Goal: Task Accomplishment & Management: Complete application form

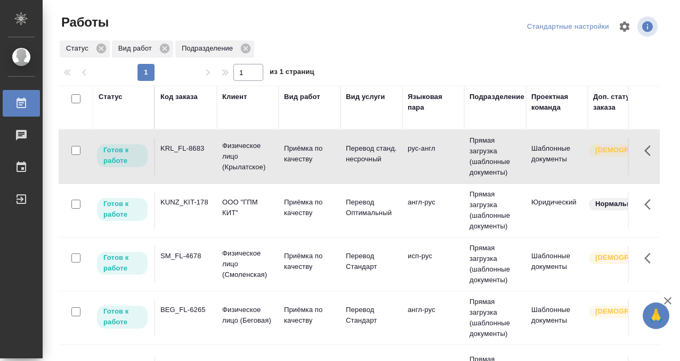
click at [195, 157] on td "KRL_FL-8683" at bounding box center [186, 156] width 62 height 37
click at [207, 215] on td "KUNZ_KIT-178" at bounding box center [186, 210] width 62 height 37
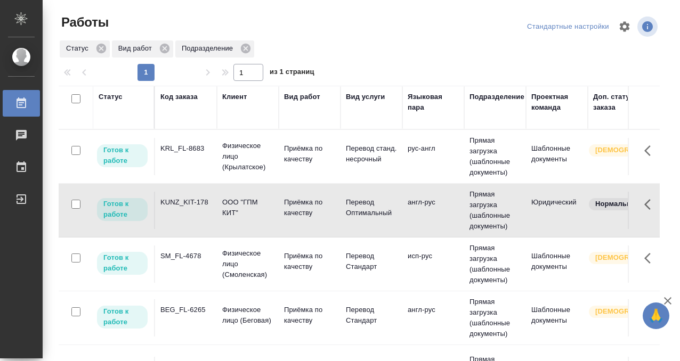
click at [207, 215] on td "KUNZ_KIT-178" at bounding box center [186, 210] width 62 height 37
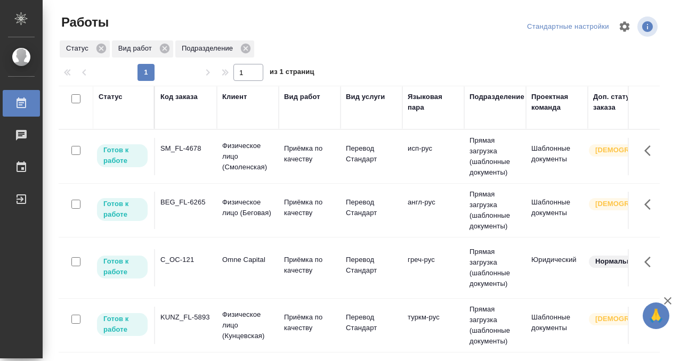
click at [179, 158] on td "SM_FL-4678" at bounding box center [186, 156] width 62 height 37
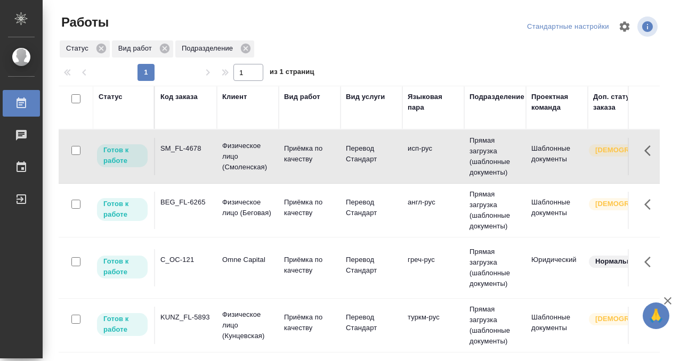
click at [179, 158] on td "SM_FL-4678" at bounding box center [186, 156] width 62 height 37
click at [183, 201] on div "BEG_FL-6265" at bounding box center [185, 202] width 51 height 11
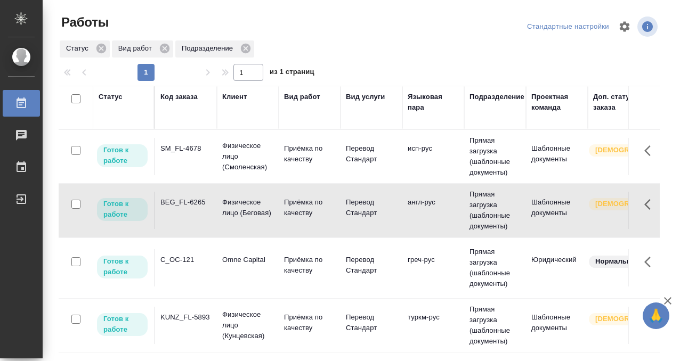
click at [183, 201] on div "BEG_FL-6265" at bounding box center [185, 202] width 51 height 11
click at [182, 281] on td "C_OC-121" at bounding box center [186, 267] width 62 height 37
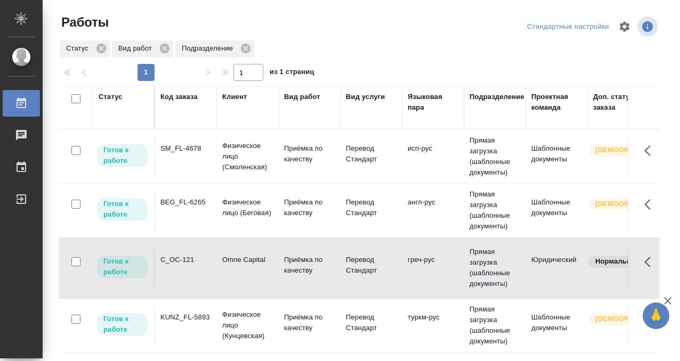
click at [182, 281] on td "C_OC-121" at bounding box center [186, 267] width 62 height 37
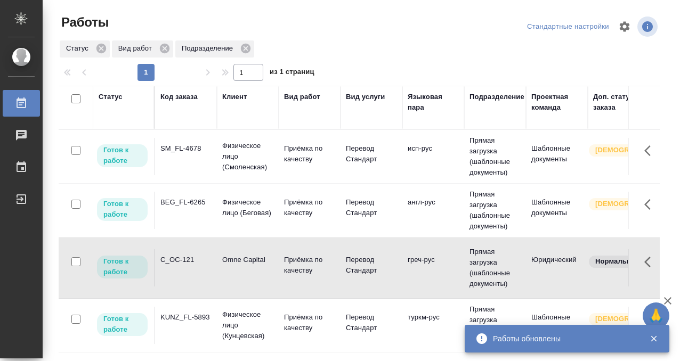
click at [179, 267] on td "C_OC-121" at bounding box center [186, 267] width 62 height 37
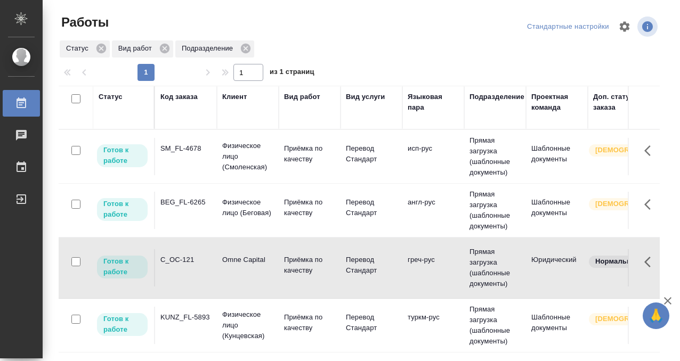
click at [188, 254] on td "C_OC-121" at bounding box center [186, 267] width 62 height 37
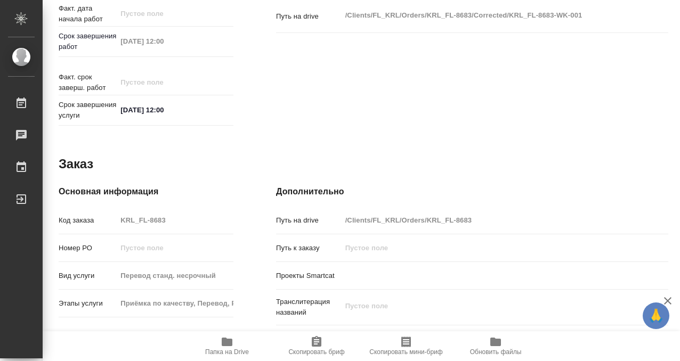
scroll to position [569, 0]
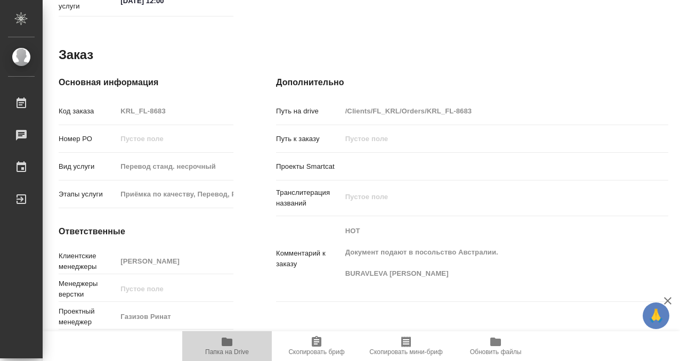
click at [227, 341] on icon "button" at bounding box center [227, 342] width 11 height 9
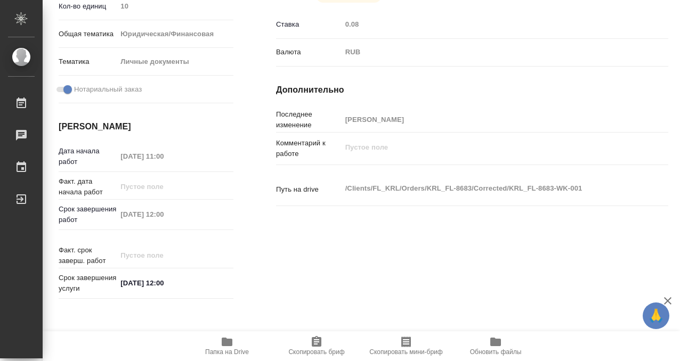
scroll to position [0, 0]
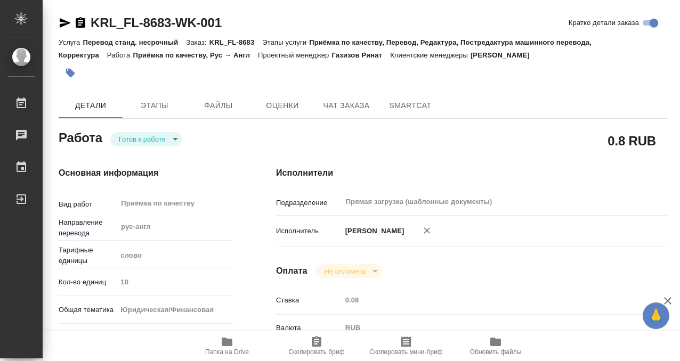
click at [62, 74] on button "button" at bounding box center [70, 72] width 23 height 23
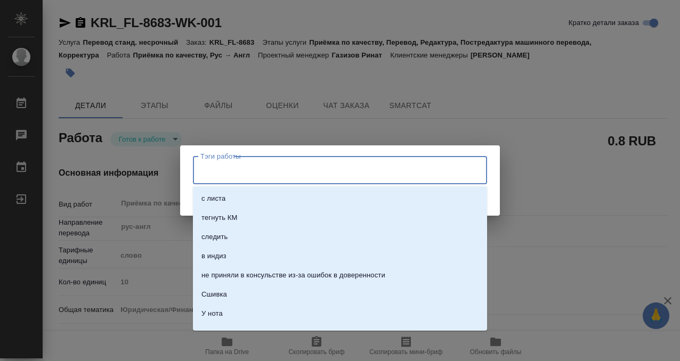
click at [209, 172] on input "Тэги работы" at bounding box center [330, 170] width 264 height 18
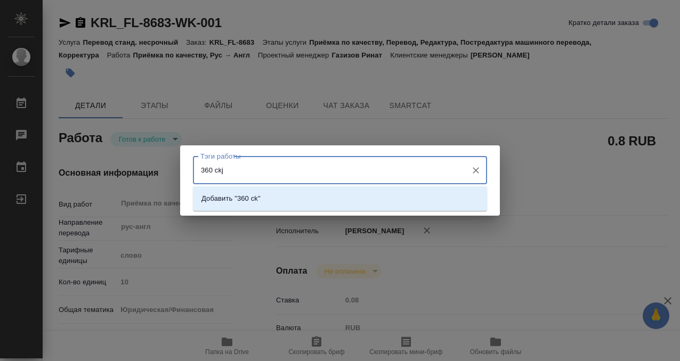
type input "360 ckjd"
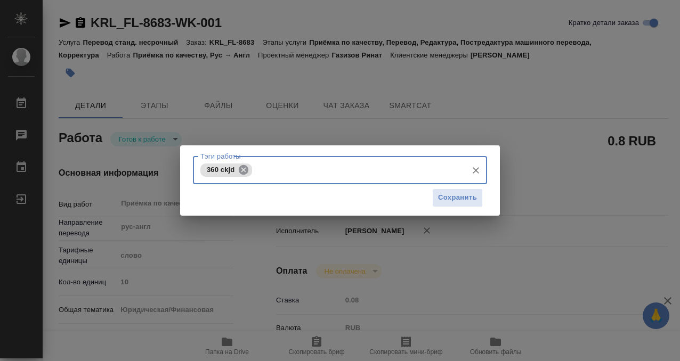
click at [244, 168] on icon at bounding box center [244, 170] width 10 height 10
click at [240, 172] on input "Тэги работы" at bounding box center [330, 170] width 264 height 18
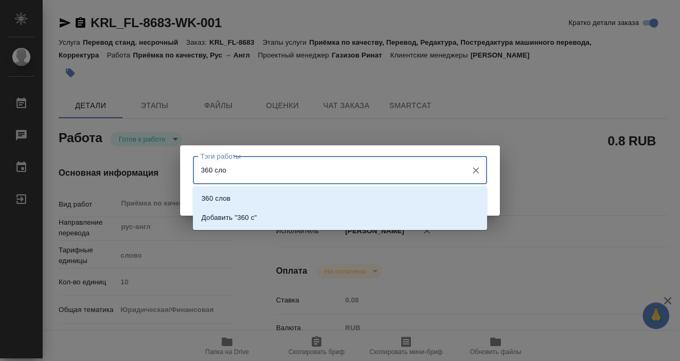
type input "360 слов"
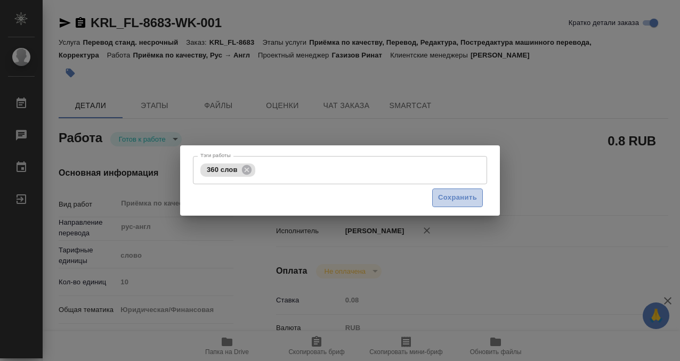
click at [446, 204] on button "Сохранить" at bounding box center [457, 198] width 51 height 19
type input "readyForWork"
type input "рус-англ"
type input "5a8b1489cc6b4906c91bfd90"
type input "10"
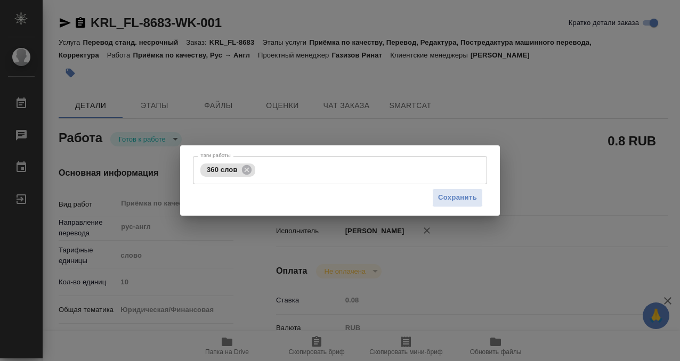
type input "yr-fn"
type input "5a8b8b956a9677013d343cfe"
checkbox input "true"
type input "10.09.2025 11:00"
type input "10.09.2025 12:00"
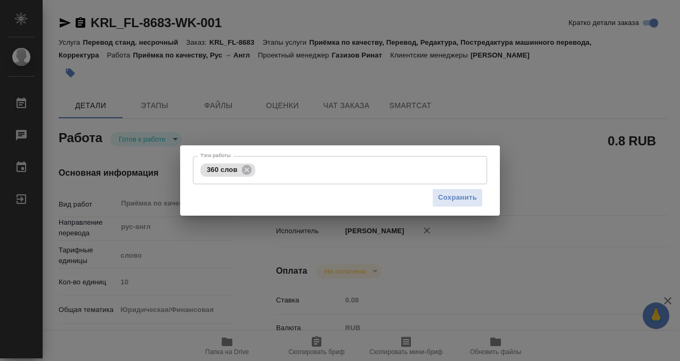
type input "10.09.2025 12:00"
type input "Прямая загрузка (шаблонные документы)"
type input "notPayed"
type input "0.08"
type input "RUB"
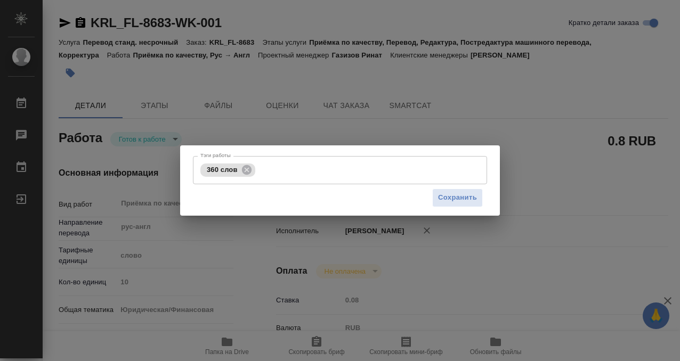
type input "[PERSON_NAME]"
type input "KRL_FL-8683"
type input "Перевод станд. несрочный"
type input "Приёмка по качеству, Перевод, Редактура, Постредактура машинного перевода, Корр…"
type input "Касымов Тимур"
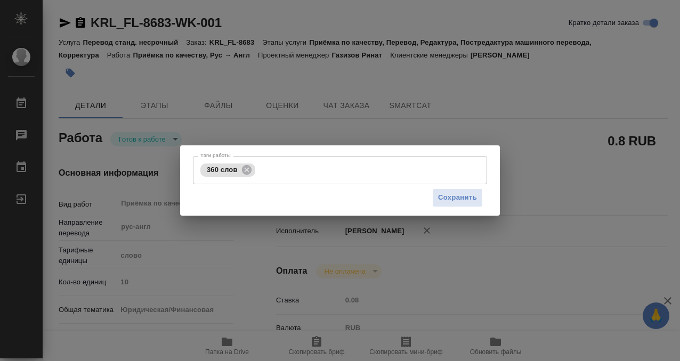
type input "/Clients/FL_KRL/Orders/KRL_FL-8683"
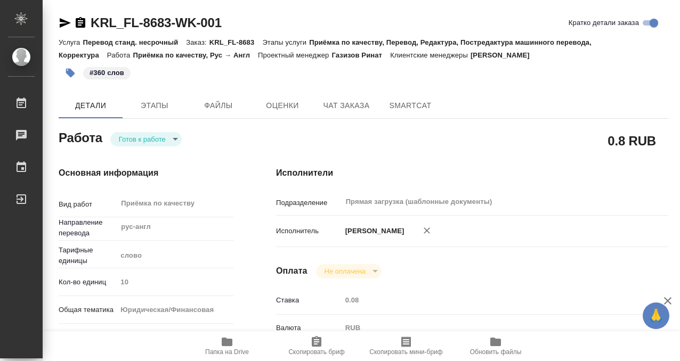
click at [172, 138] on body "🙏 .cls-1 fill:#fff; AWATERA Kobzeva Elizaveta Работы 0 Чаты График Выйти KRL_FL…" at bounding box center [340, 180] width 680 height 361
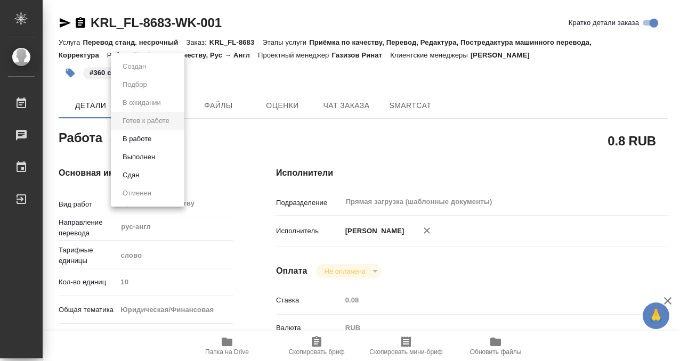
click at [167, 160] on li "Выполнен" at bounding box center [148, 157] width 74 height 18
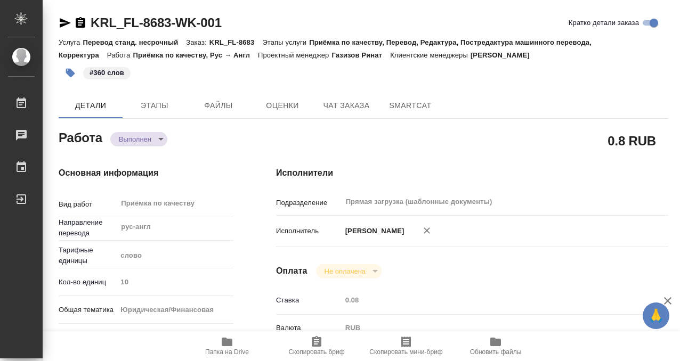
type textarea "x"
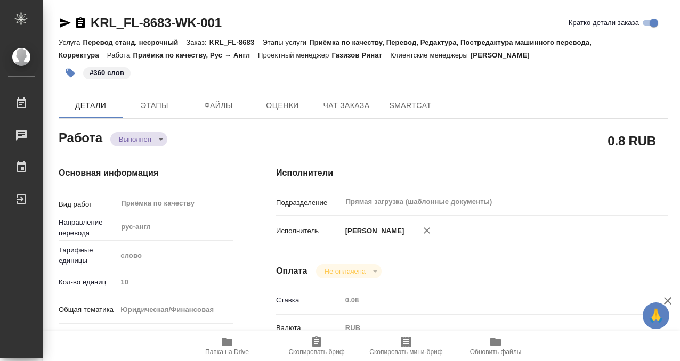
type textarea "x"
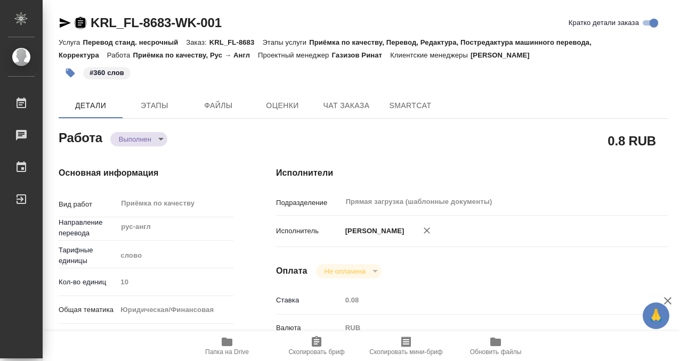
click at [77, 22] on icon "button" at bounding box center [81, 22] width 10 height 11
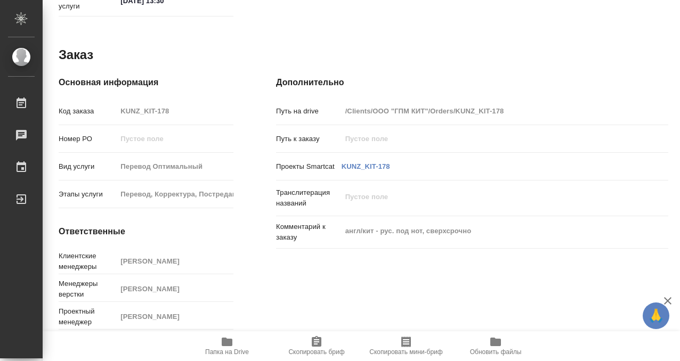
scroll to position [569, 0]
click at [223, 350] on span "Папка на Drive" at bounding box center [227, 352] width 44 height 7
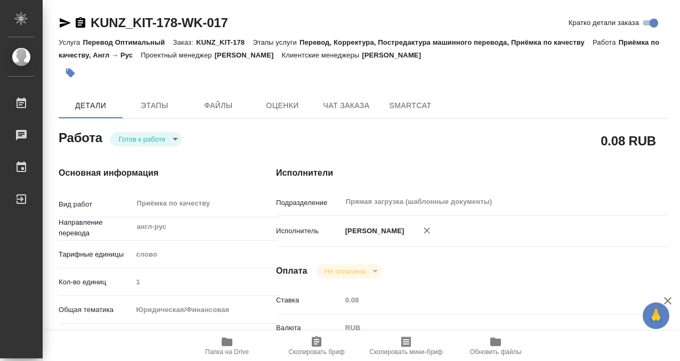
click at [66, 73] on icon "button" at bounding box center [70, 73] width 11 height 11
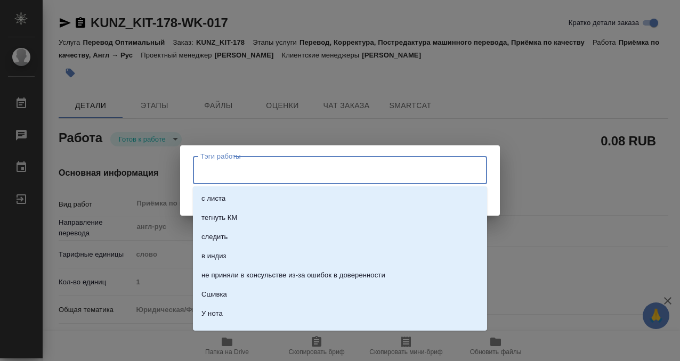
click at [233, 171] on input "Тэги работы" at bounding box center [330, 170] width 264 height 18
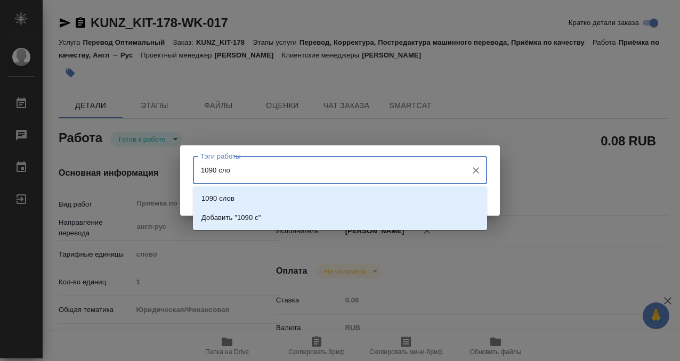
type input "1090 слов"
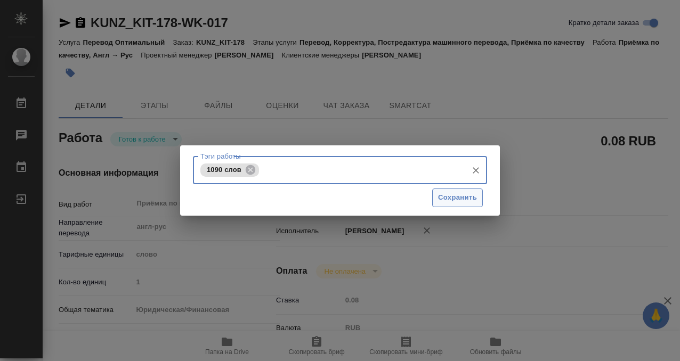
click at [437, 199] on button "Сохранить" at bounding box center [457, 198] width 51 height 19
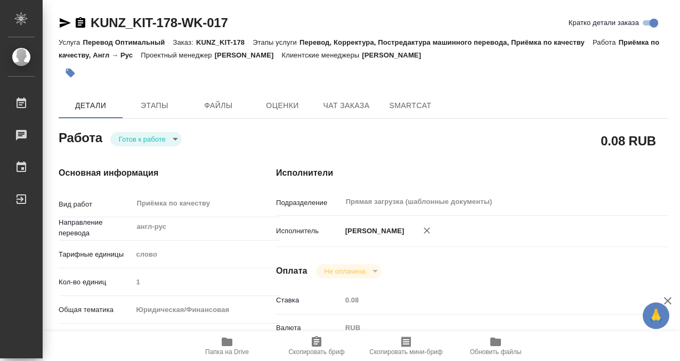
click at [163, 145] on div "Тэги работы 1090 слов Тэги работы Сохранить" at bounding box center [340, 180] width 680 height 361
type input "readyForWork"
type input "англ-рус"
type input "5a8b1489cc6b4906c91bfd90"
type input "1"
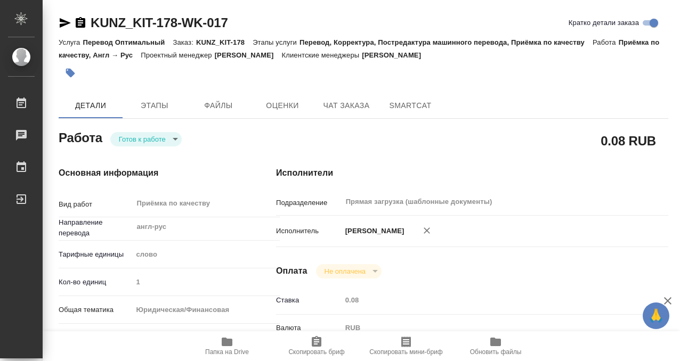
type input "yr-fn"
type input "5f647205b73bc97568ca66bf"
checkbox input "true"
type input "10.09.2025 12:00"
type input "10.09.2025 13:00"
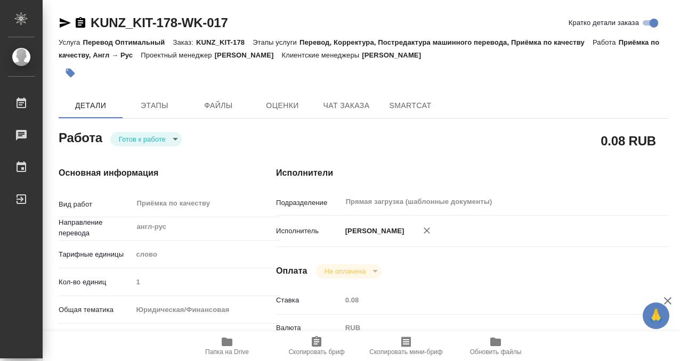
type input "10.09.2025 13:30"
type input "Прямая загрузка (шаблонные документы)"
type input "notPayed"
type input "0.08"
type input "RUB"
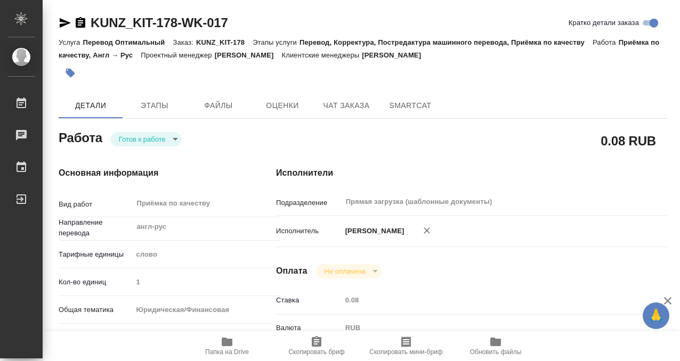
type input "Валеев Динар"
type input "KUNZ_KIT-178"
type input "Перевод Оптимальный"
type input "Перевод, Корректура, Постредактура машинного перевода, Приёмка по качеству"
type input "Веселова Юлия"
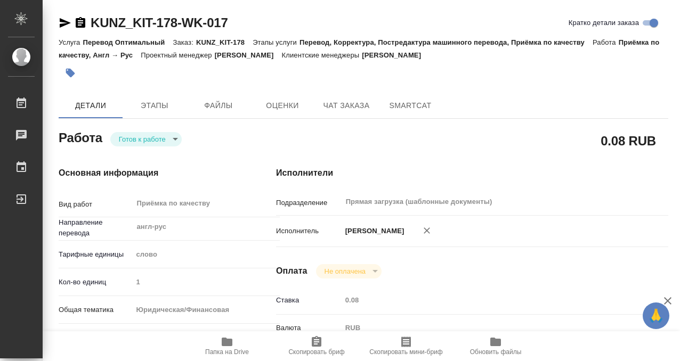
type input "[PERSON_NAME]"
type input "/Clients/ООО "ГПМ КИТ"/Orders/KUNZ_KIT-178"
click at [164, 141] on body "🙏 .cls-1 fill:#fff; AWATERA Kobzeva Elizaveta Работы 0 Чаты График Выйти KUNZ_K…" at bounding box center [340, 180] width 680 height 361
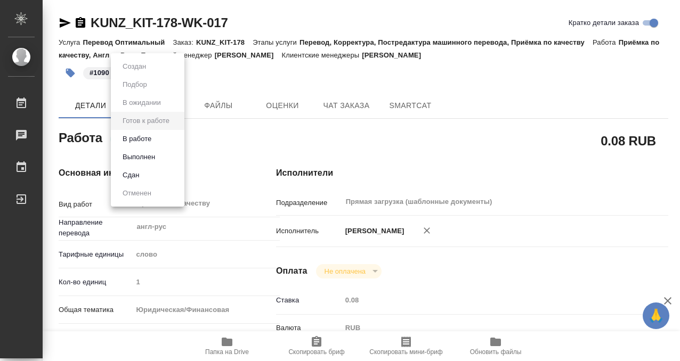
click at [165, 152] on li "Выполнен" at bounding box center [148, 157] width 74 height 18
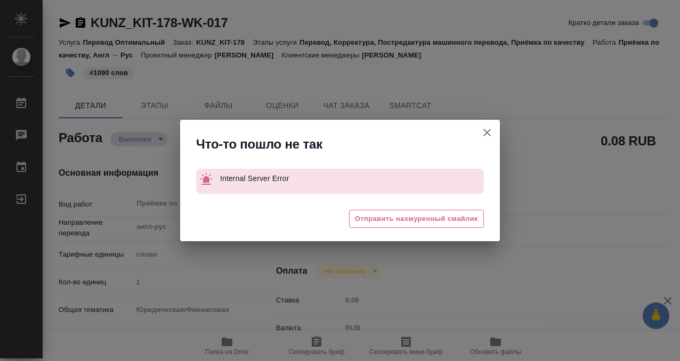
type textarea "x"
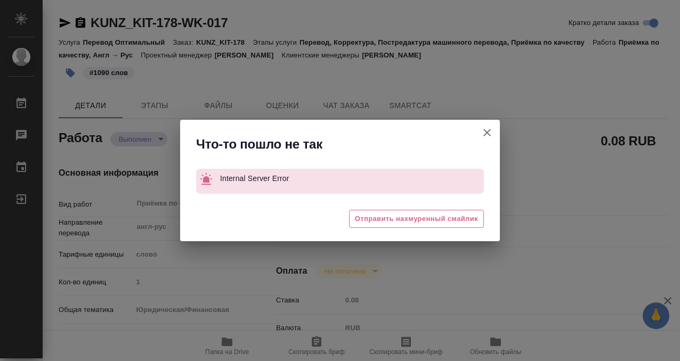
type textarea "x"
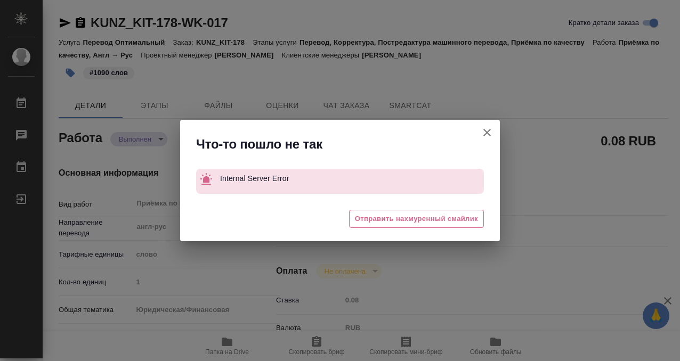
click at [483, 135] on icon "button" at bounding box center [486, 132] width 7 height 7
type textarea "x"
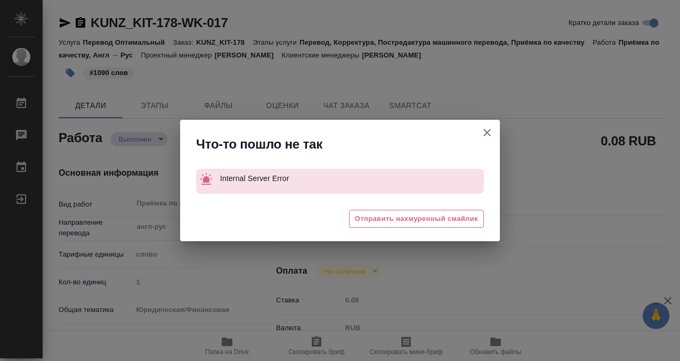
type textarea "x"
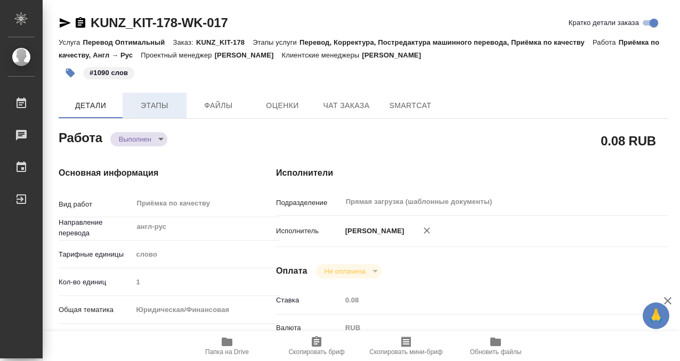
click at [160, 110] on span "Этапы" at bounding box center [154, 105] width 51 height 13
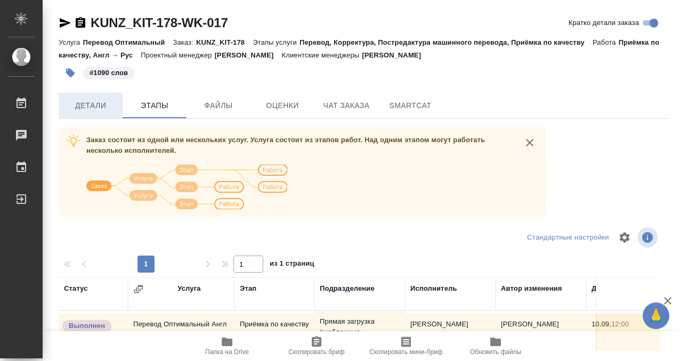
click at [101, 102] on span "Детали" at bounding box center [90, 105] width 51 height 13
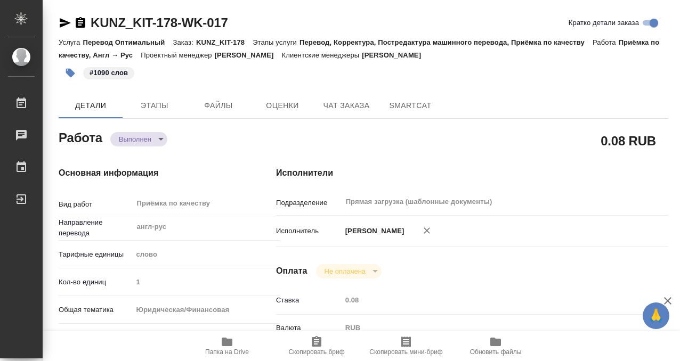
type textarea "x"
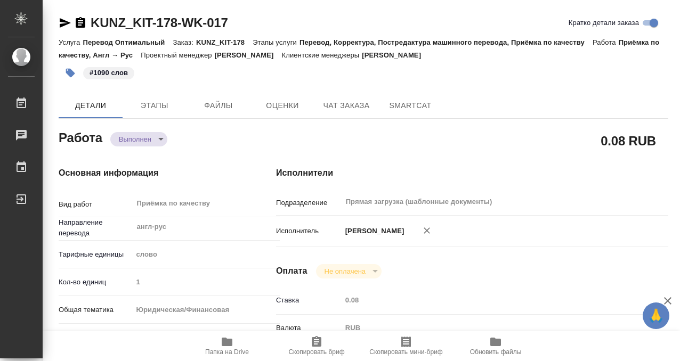
click at [81, 23] on icon "button" at bounding box center [80, 23] width 13 height 13
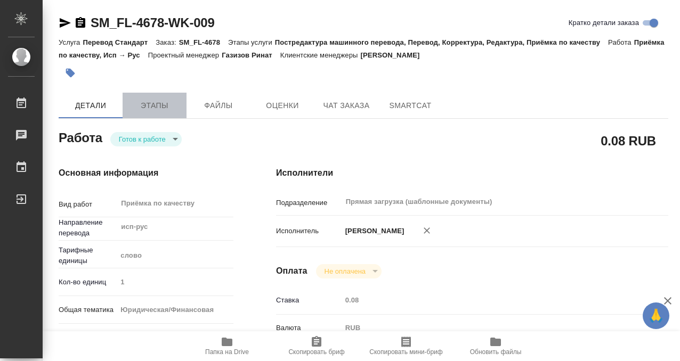
click at [165, 102] on span "Этапы" at bounding box center [154, 105] width 51 height 13
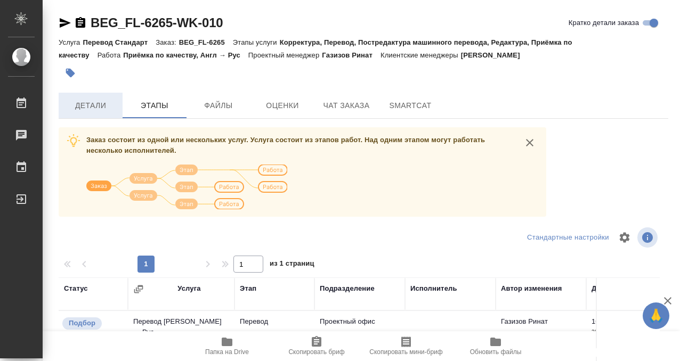
click at [94, 104] on span "Детали" at bounding box center [90, 105] width 51 height 13
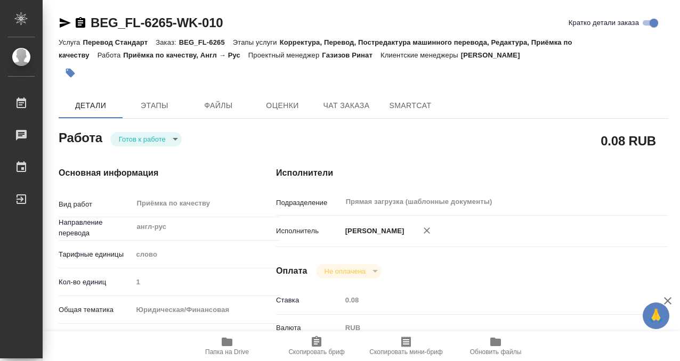
type textarea "x"
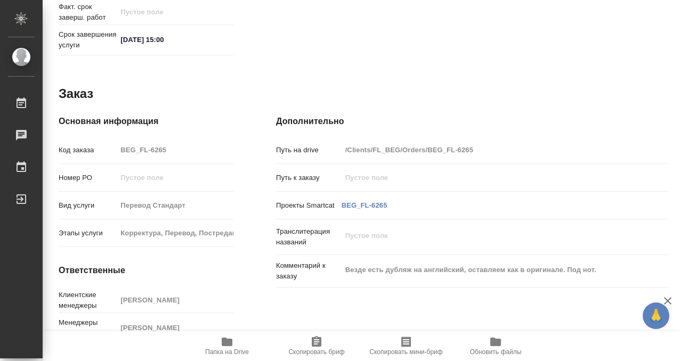
type textarea "x"
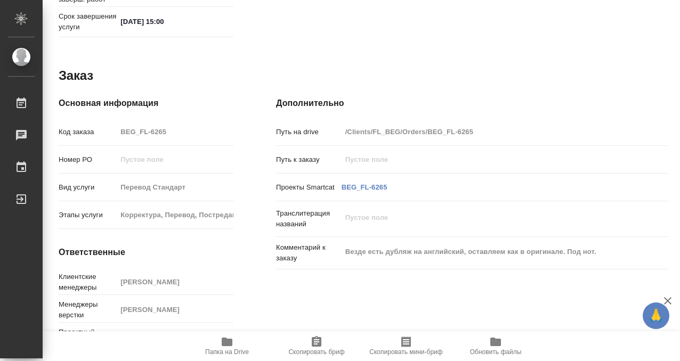
scroll to position [537, 0]
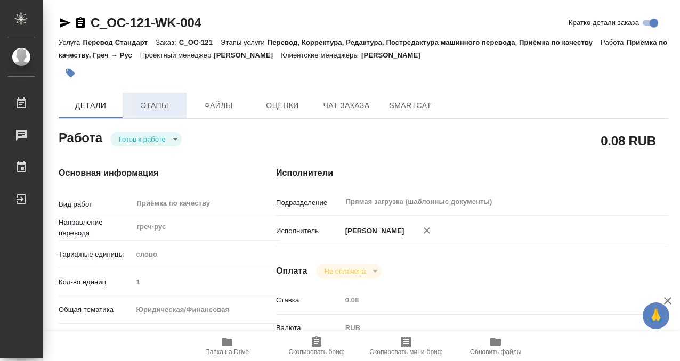
click at [156, 112] on button "Этапы" at bounding box center [155, 106] width 64 height 26
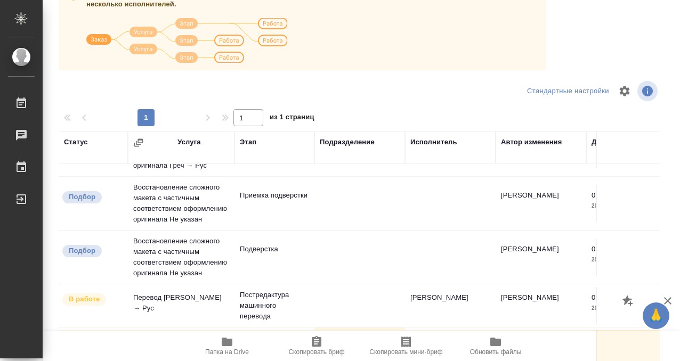
scroll to position [183, 0]
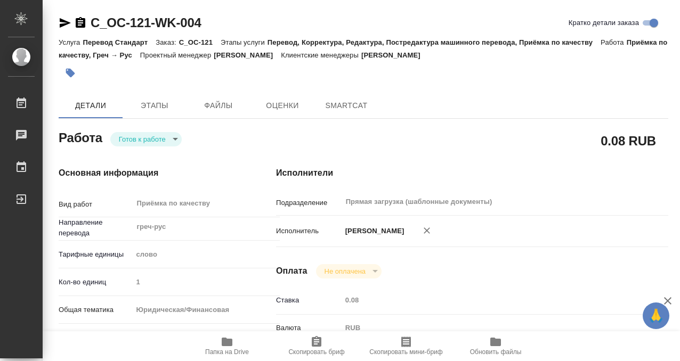
type textarea "x"
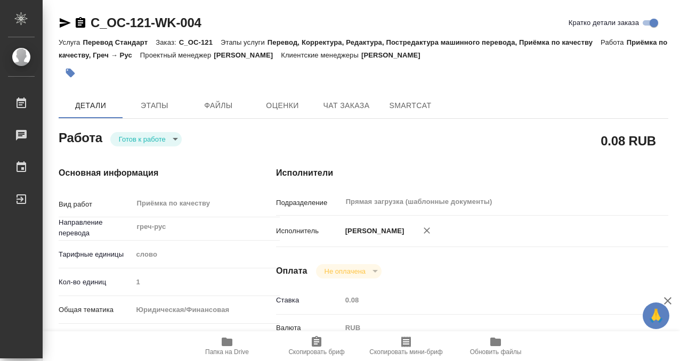
scroll to position [231, 0]
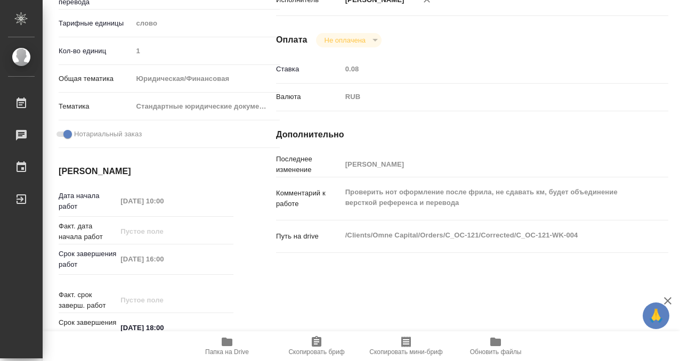
type textarea "x"
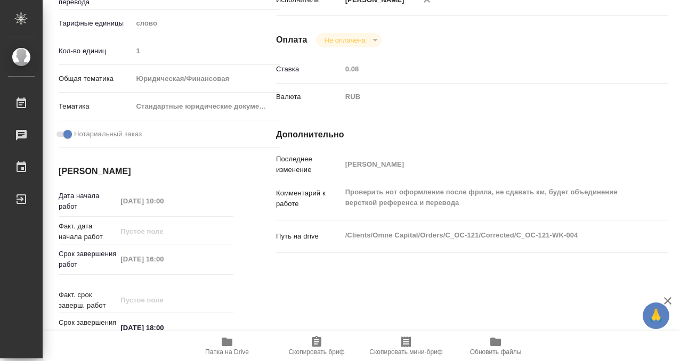
type textarea "x"
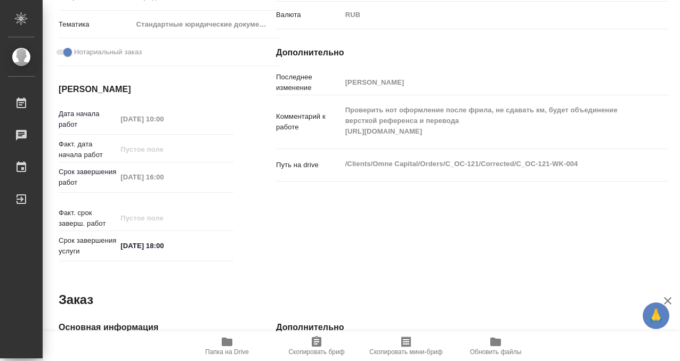
scroll to position [569, 0]
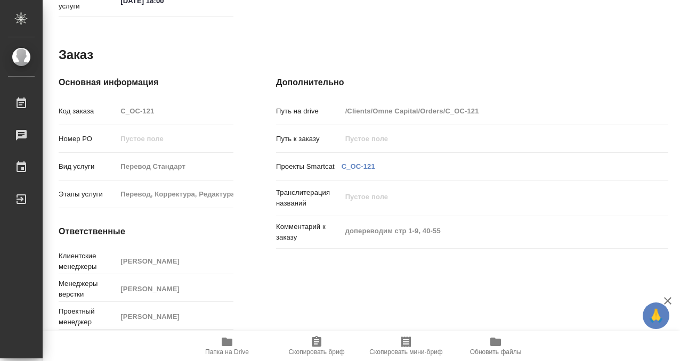
click at [230, 337] on icon "button" at bounding box center [227, 342] width 13 height 13
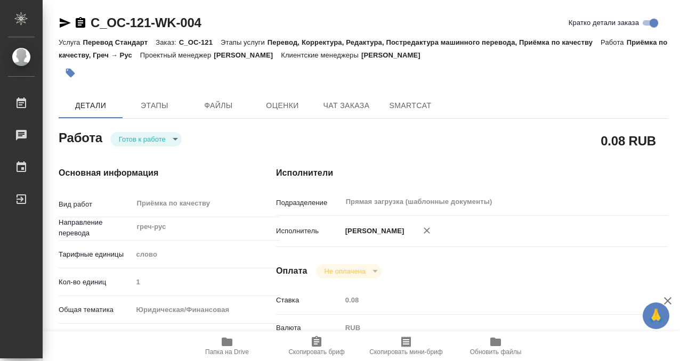
click at [62, 82] on button "button" at bounding box center [70, 72] width 23 height 23
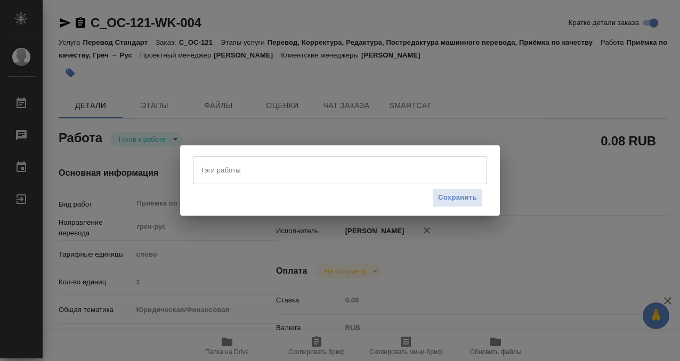
click at [227, 180] on div "Тэги работы" at bounding box center [340, 170] width 294 height 28
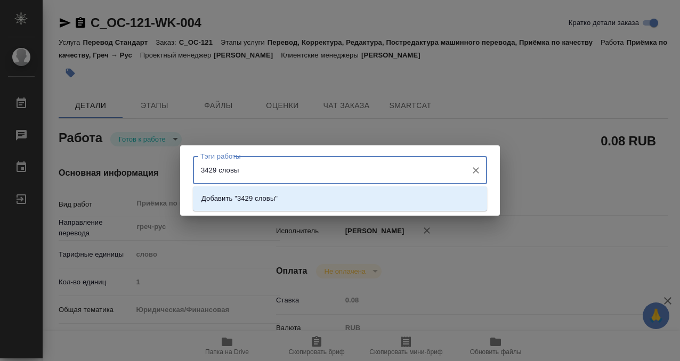
type input "3429 слов"
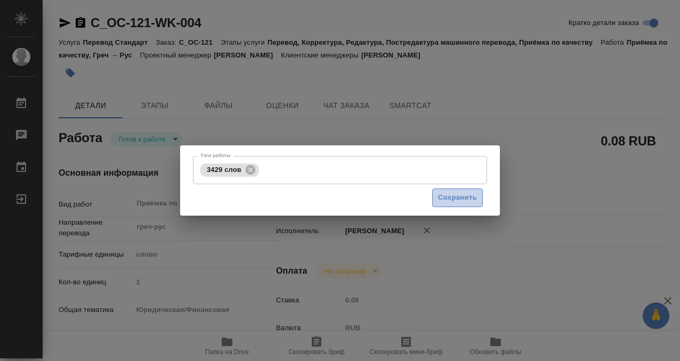
click at [479, 201] on button "Сохранить" at bounding box center [457, 198] width 51 height 19
type input "readyForWork"
type input "греч-рус"
type input "5a8b1489cc6b4906c91bfd90"
type input "1"
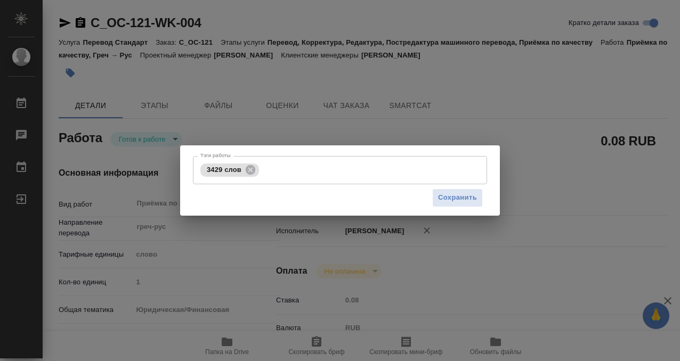
type input "yr-fn"
type input "5f647205b73bc97568ca66bf"
checkbox input "true"
type input "10.09.2025 10:00"
type input "10.09.2025 16:00"
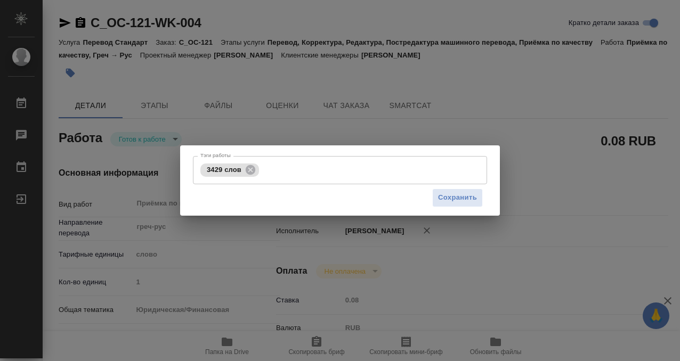
type input "10.09.2025 18:00"
type input "Прямая загрузка (шаблонные документы)"
type input "notPayed"
type input "0.08"
type input "RUB"
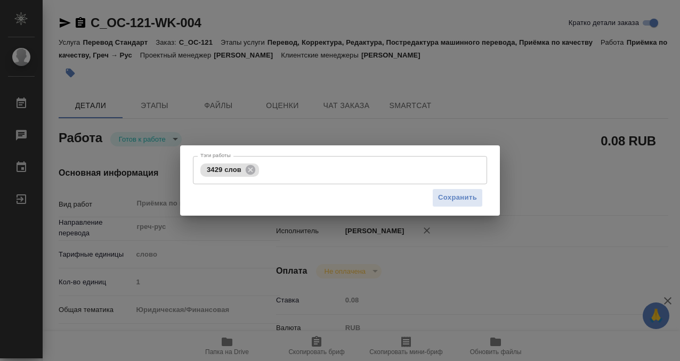
type input "[PERSON_NAME]"
type input "C_OC-121"
type input "Перевод Стандарт"
type input "Перевод, Корректура, Редактура, Постредактура машинного перевода, Приёмка по ка…"
type input "[PERSON_NAME]"
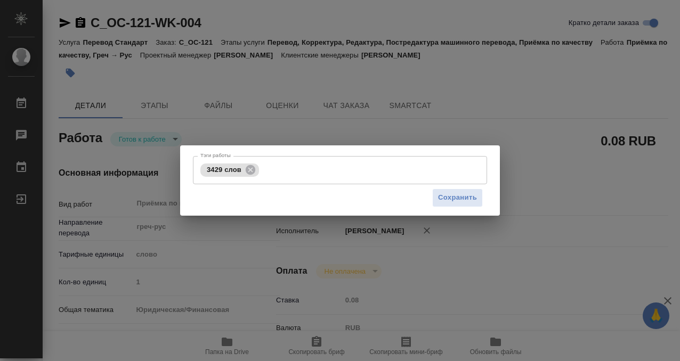
type input "[PERSON_NAME]"
type input "/Clients/Omne Capital/Orders/C_OC-121"
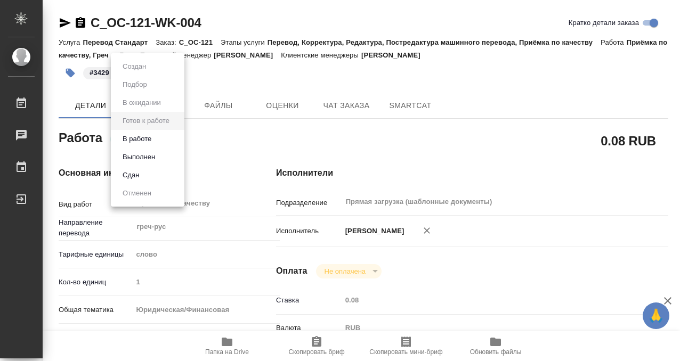
click at [169, 139] on body "🙏 .cls-1 fill:#fff; AWATERA Kobzeva Elizaveta Работы 0 Чаты График Выйти C_OC-1…" at bounding box center [340, 180] width 680 height 361
click at [166, 152] on li "Выполнен" at bounding box center [148, 157] width 74 height 18
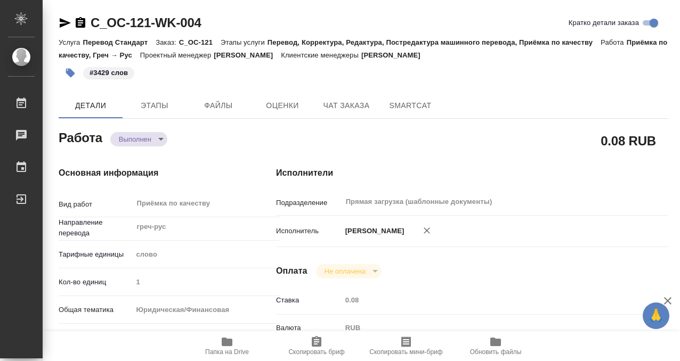
type textarea "x"
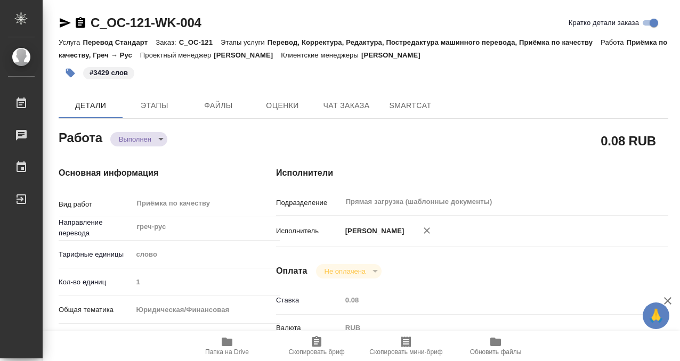
type textarea "x"
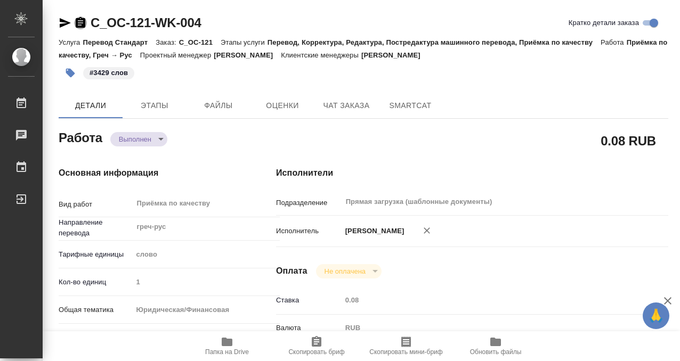
click at [83, 19] on icon "button" at bounding box center [81, 22] width 10 height 11
